Goal: Information Seeking & Learning: Learn about a topic

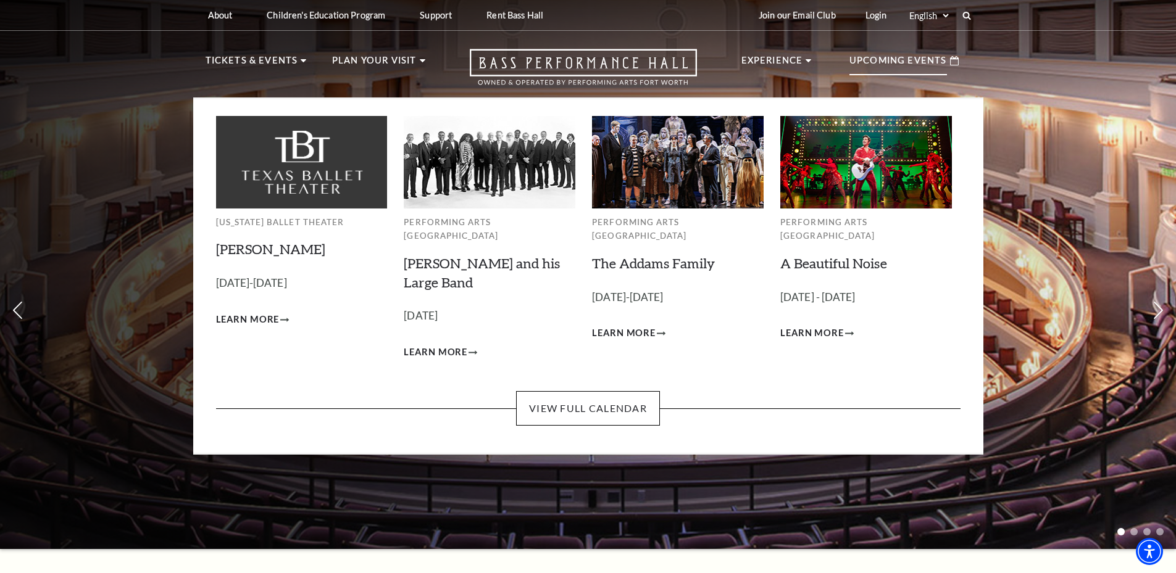
click at [877, 54] on p "Upcoming Events" at bounding box center [898, 64] width 98 height 22
click at [880, 52] on div "Upcoming Events" at bounding box center [904, 60] width 134 height 35
click at [606, 391] on link "View Full Calendar" at bounding box center [588, 408] width 144 height 35
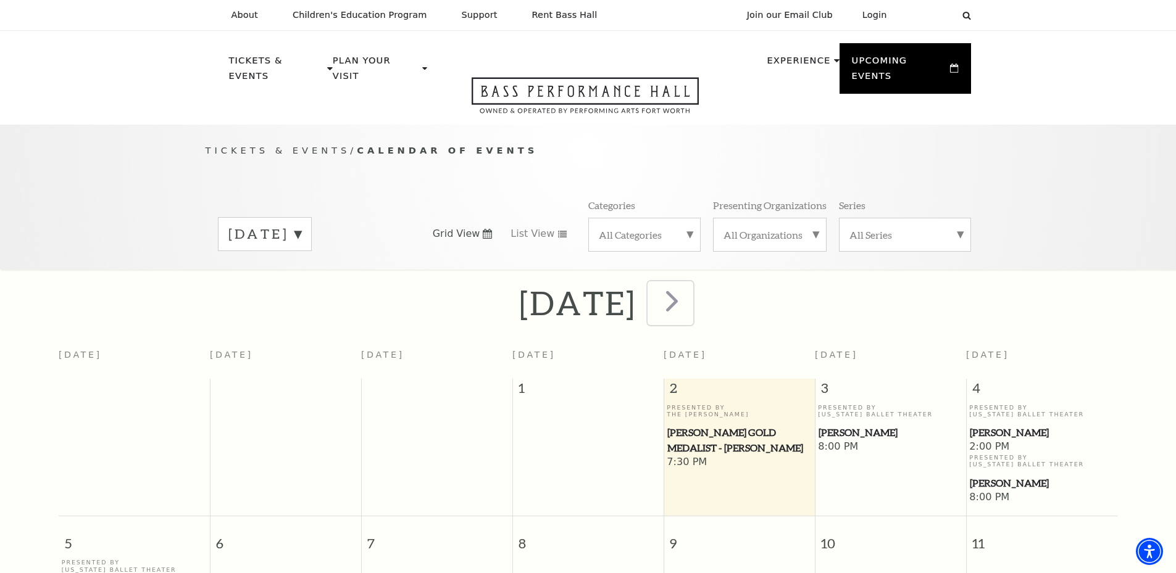
click at [689, 288] on span "next" at bounding box center [671, 300] width 35 height 35
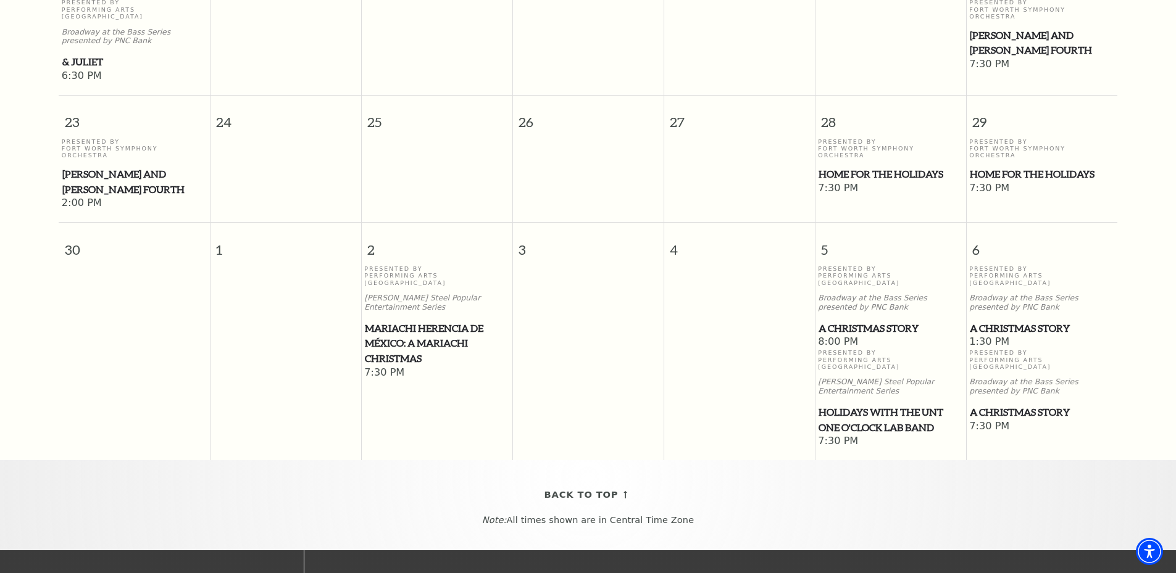
scroll to position [1097, 0]
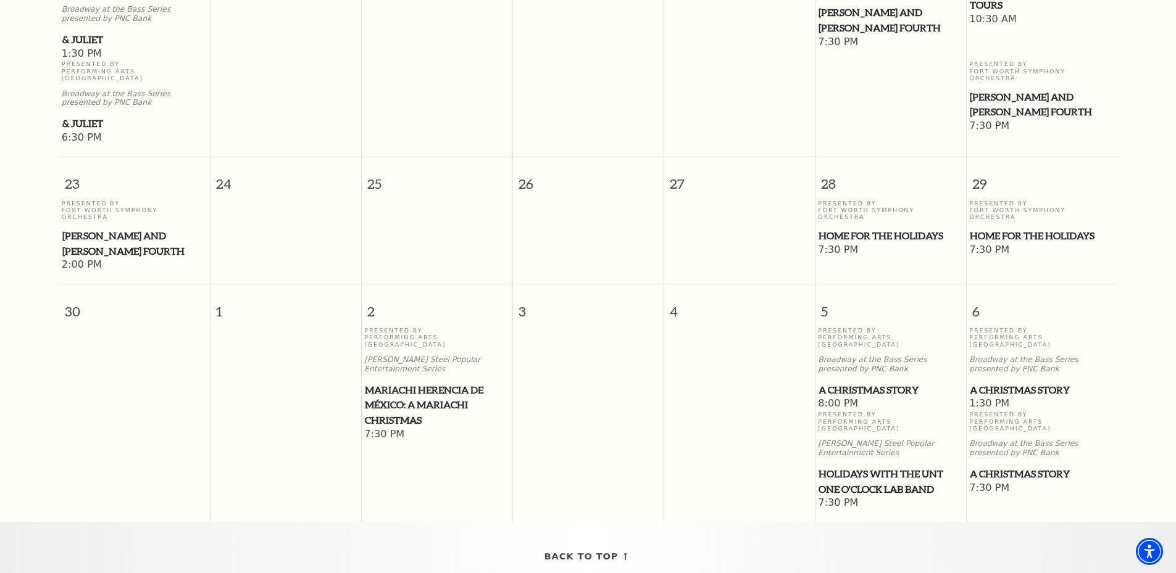
click at [857, 228] on span "Home for the Holidays" at bounding box center [890, 235] width 144 height 15
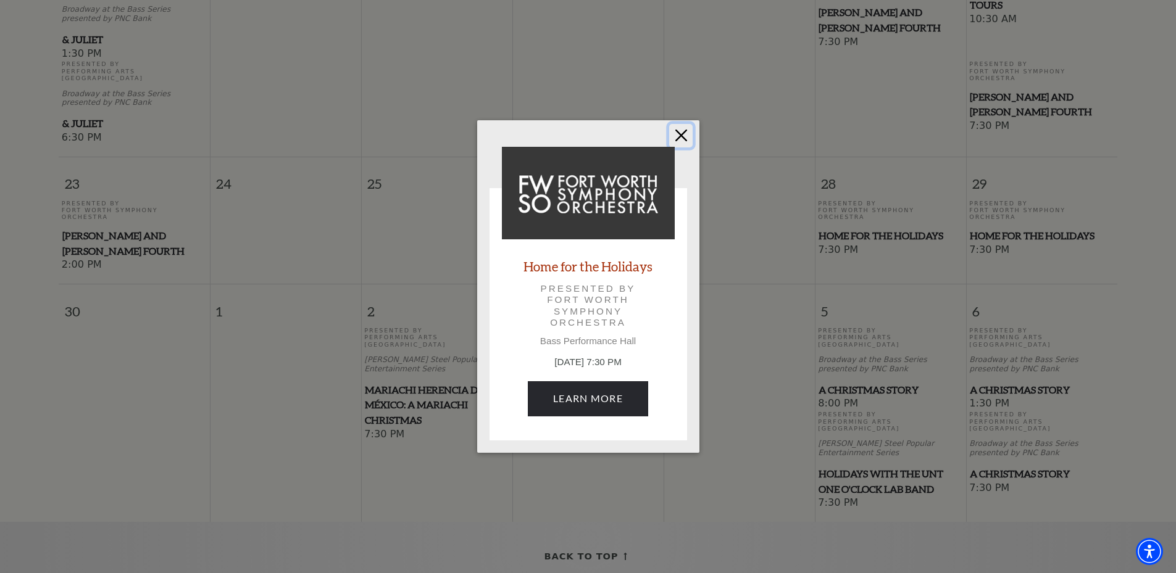
click at [687, 131] on button "Close" at bounding box center [680, 135] width 23 height 23
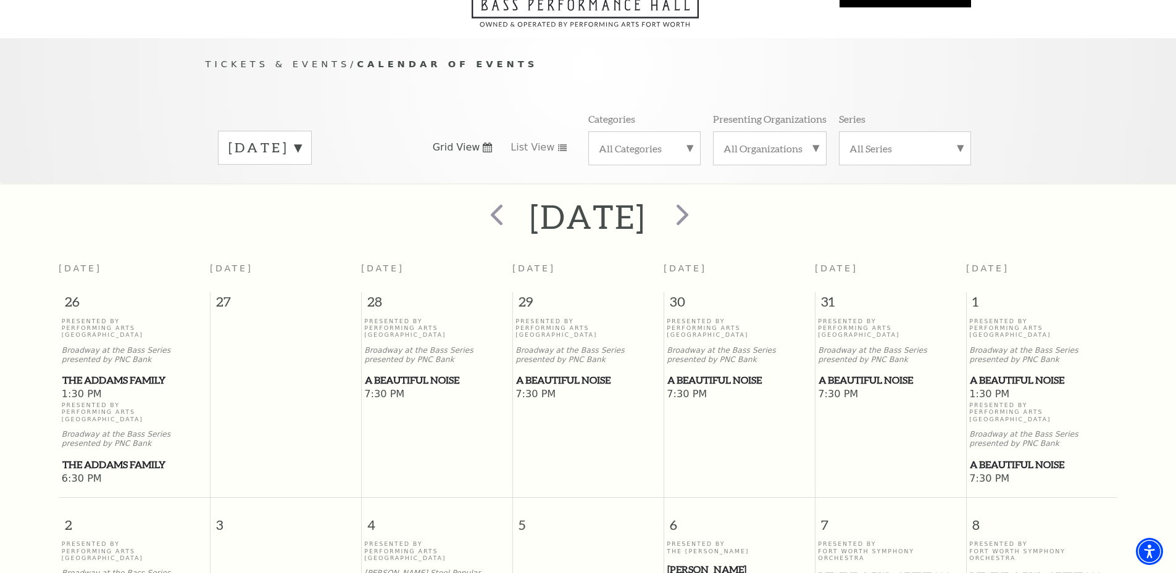
scroll to position [0, 0]
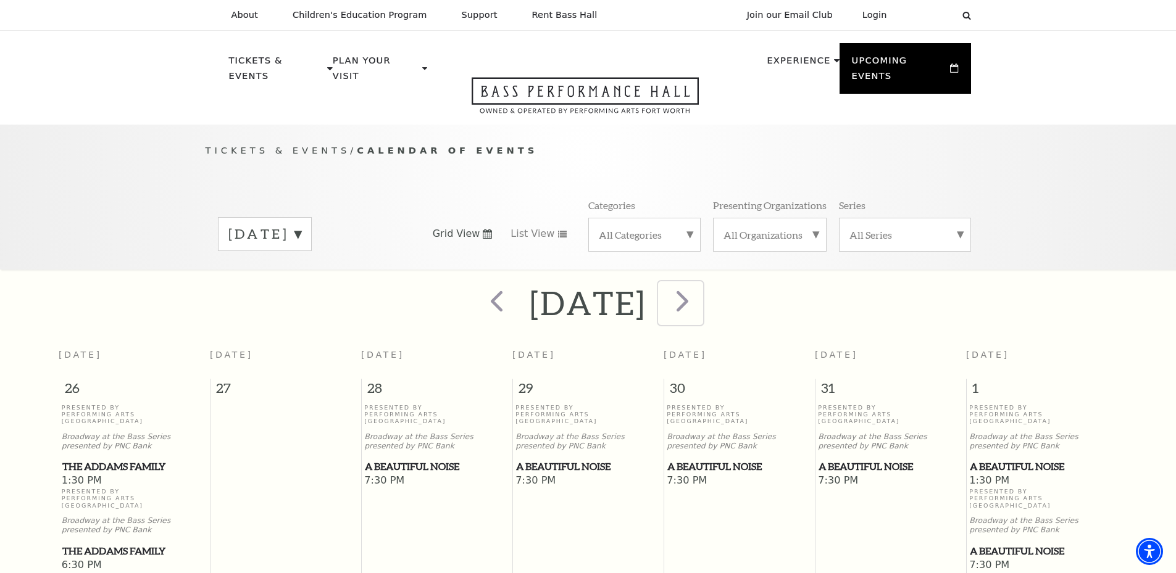
click at [700, 287] on span "next" at bounding box center [682, 300] width 35 height 35
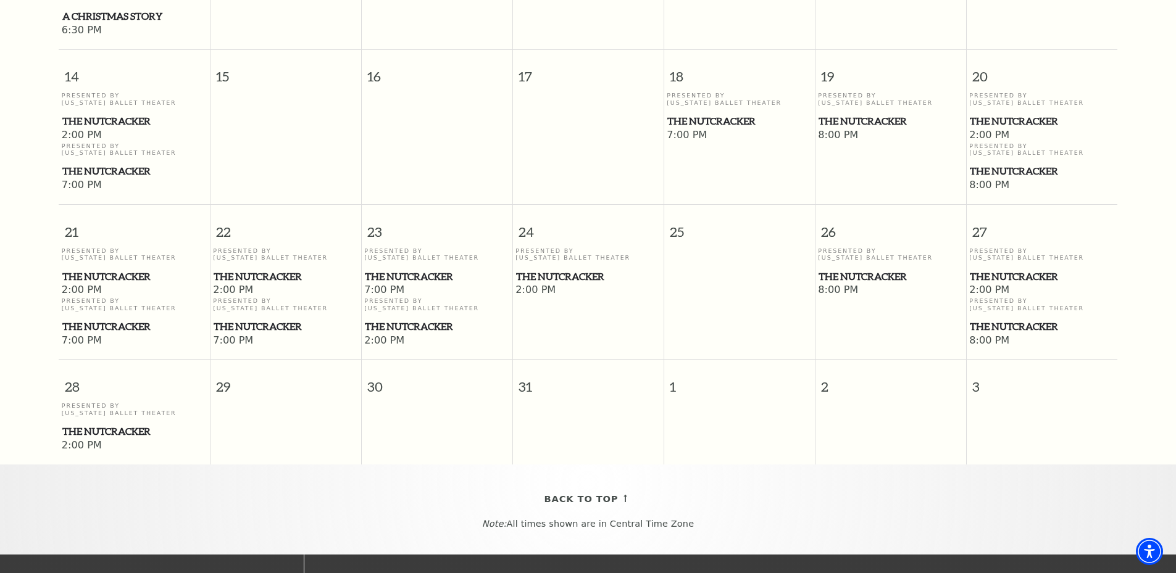
scroll to position [726, 0]
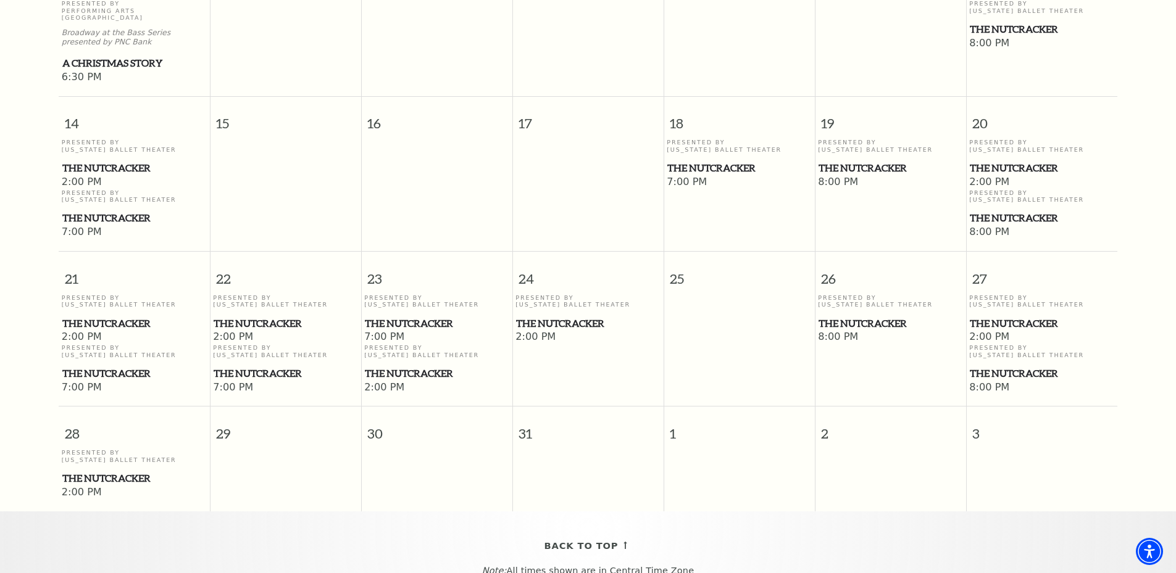
click at [875, 316] on span "The Nutcracker" at bounding box center [890, 323] width 144 height 15
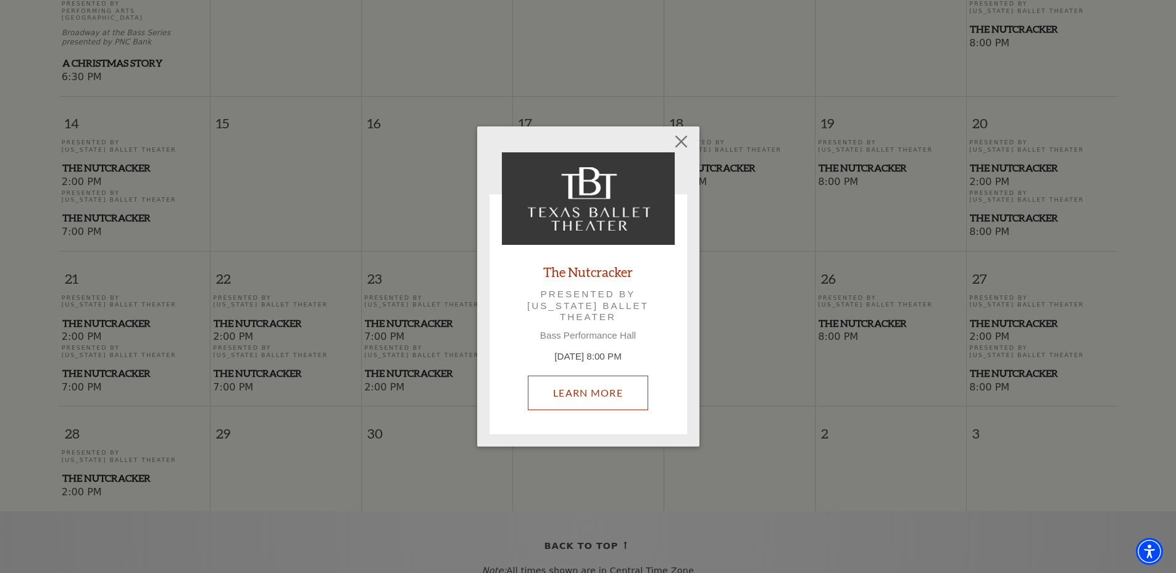
click at [587, 389] on link "Learn More" at bounding box center [588, 393] width 120 height 35
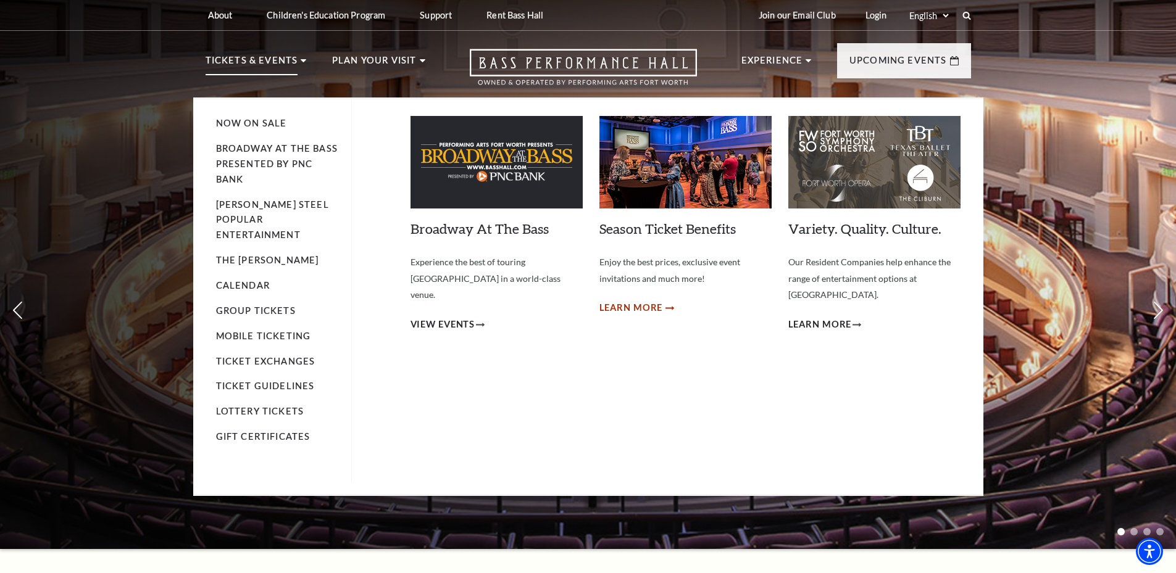
click at [654, 303] on span "Learn More" at bounding box center [631, 308] width 64 height 15
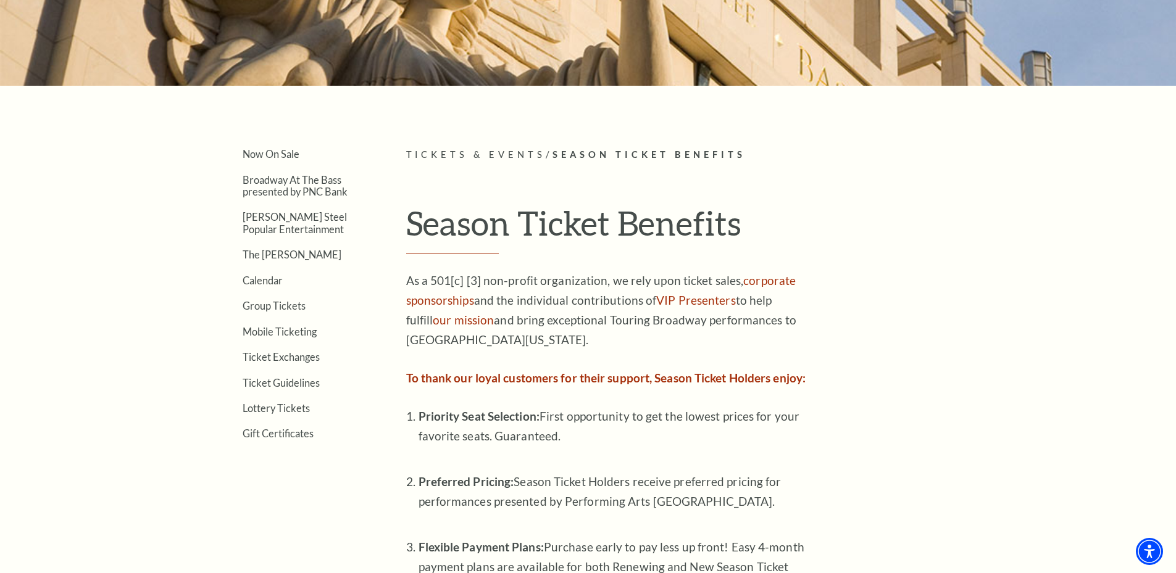
scroll to position [309, 0]
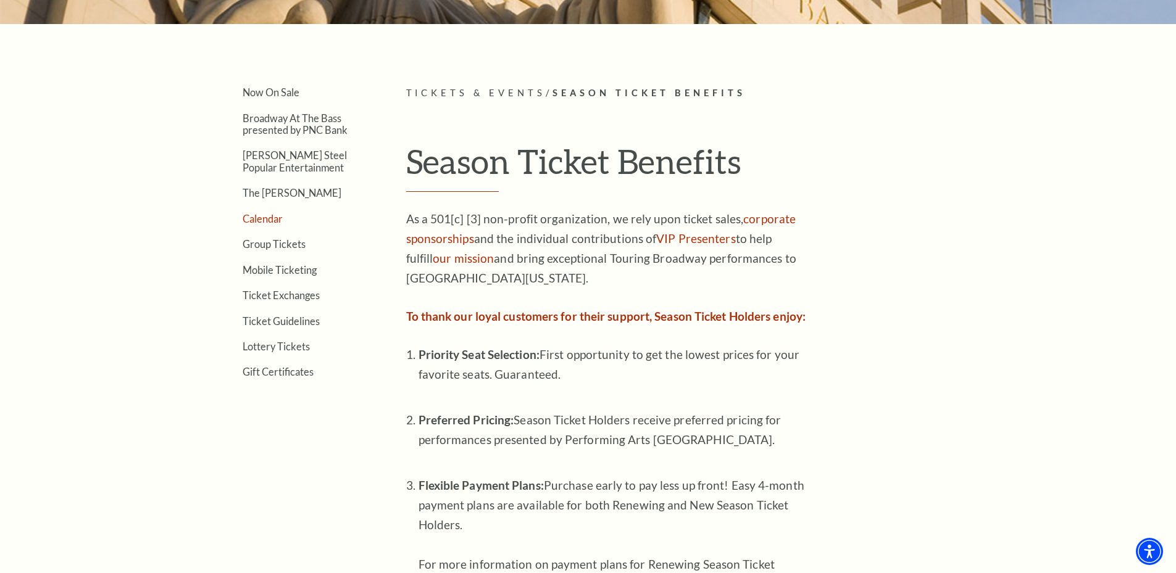
click at [270, 221] on link "Calendar" at bounding box center [263, 219] width 40 height 12
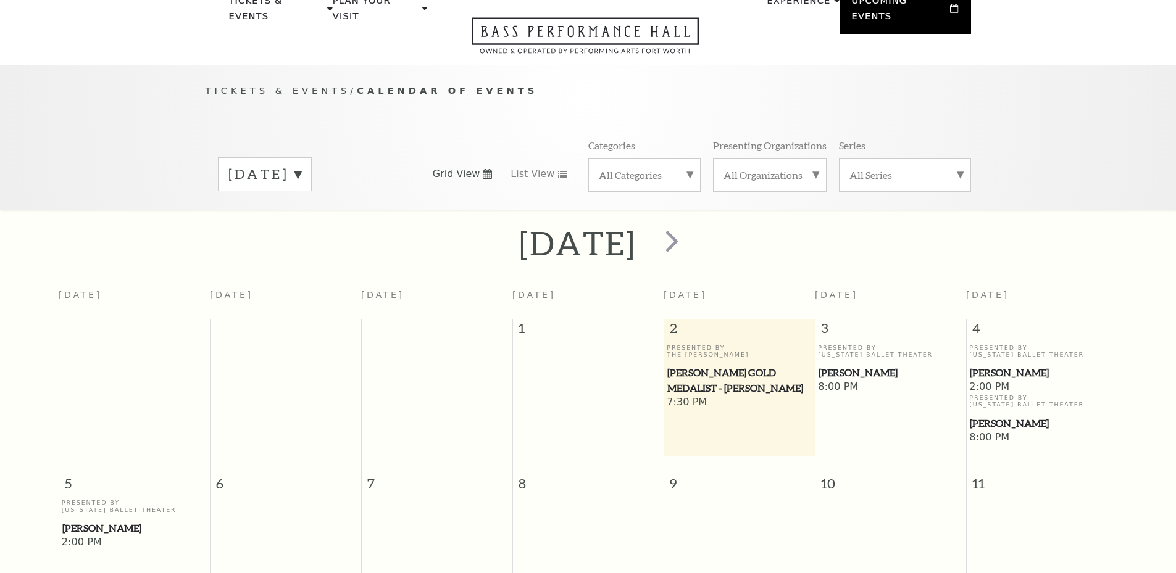
scroll to position [109, 0]
